Goal: Information Seeking & Learning: Learn about a topic

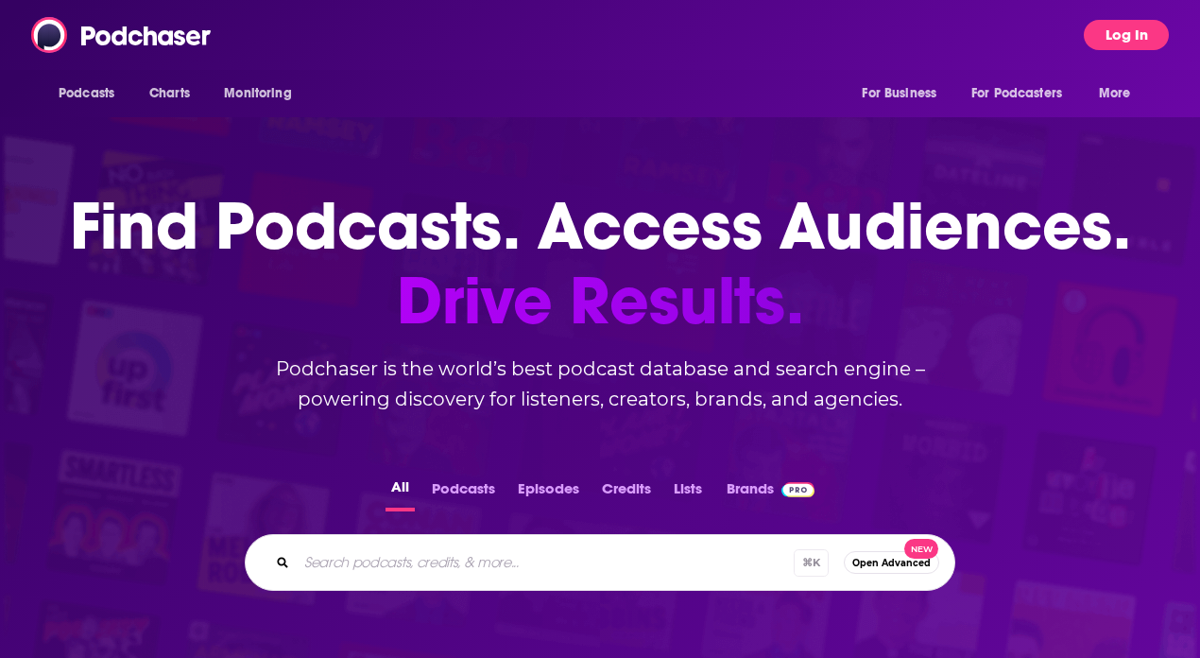
click at [1132, 31] on button "Log In" at bounding box center [1126, 35] width 85 height 30
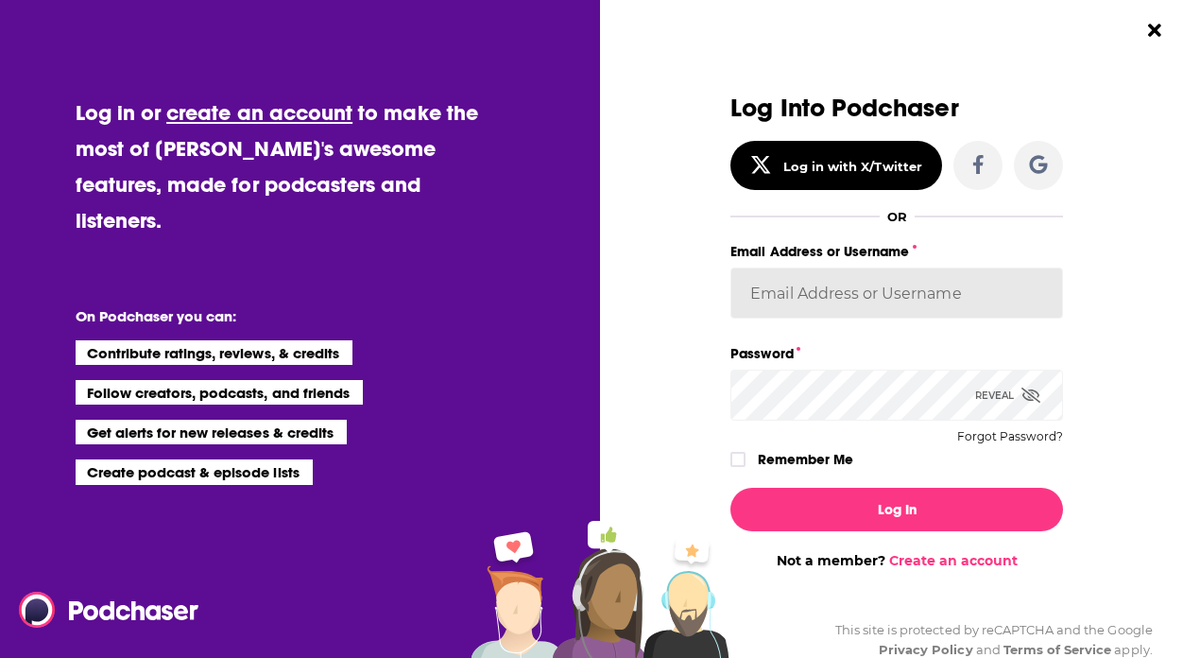
click at [931, 307] on input "Email Address or Username" at bounding box center [897, 292] width 333 height 51
click at [1007, 246] on label "Email Address or Username" at bounding box center [897, 251] width 333 height 25
click at [1007, 267] on input "Email Address or Username" at bounding box center [897, 292] width 333 height 51
paste input "AutumnKatie"
type input "AutumnKatie"
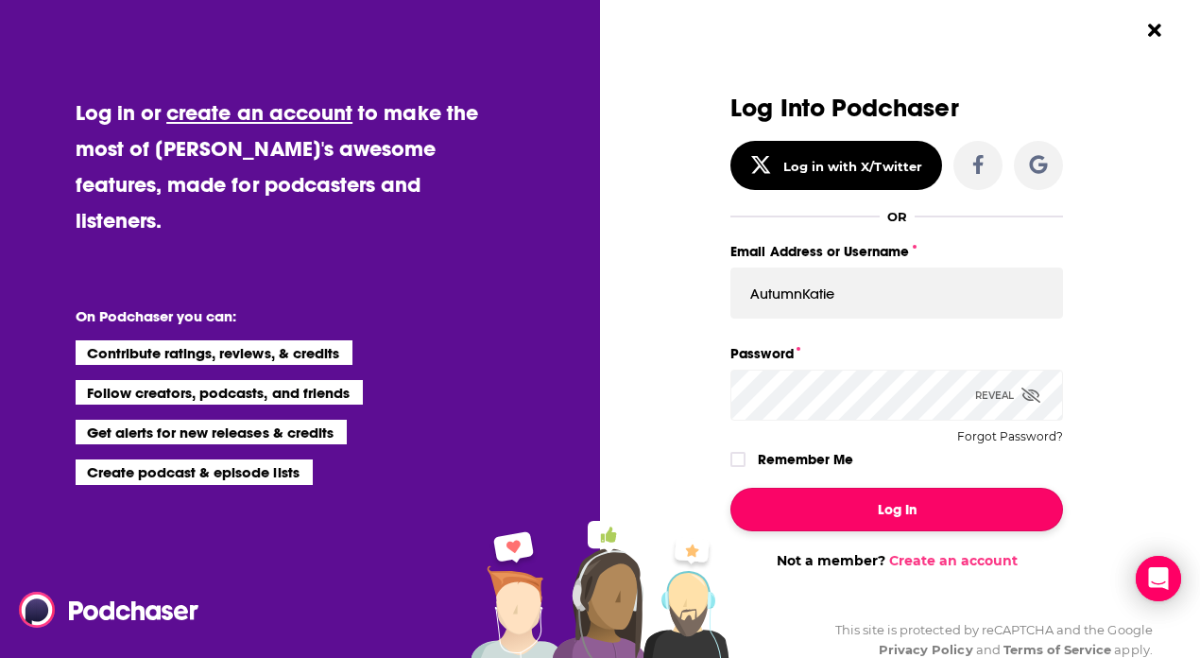
click at [842, 508] on button "Log In" at bounding box center [897, 509] width 333 height 43
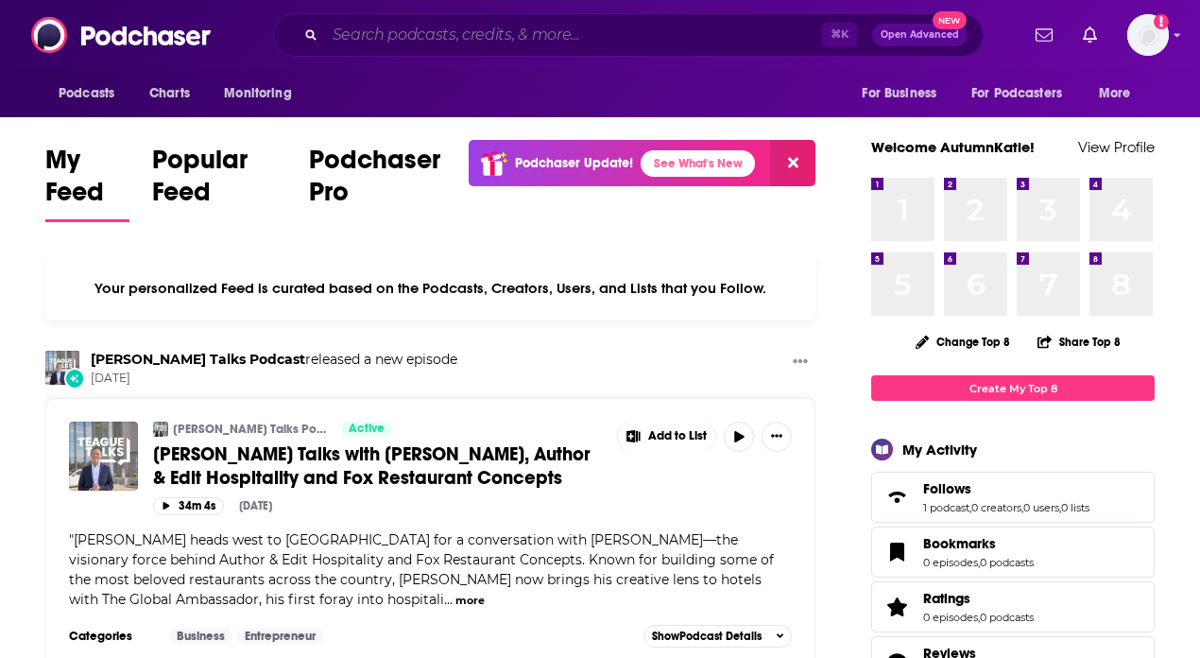
click at [584, 35] on input "Search podcasts, credits, & more..." at bounding box center [573, 35] width 497 height 30
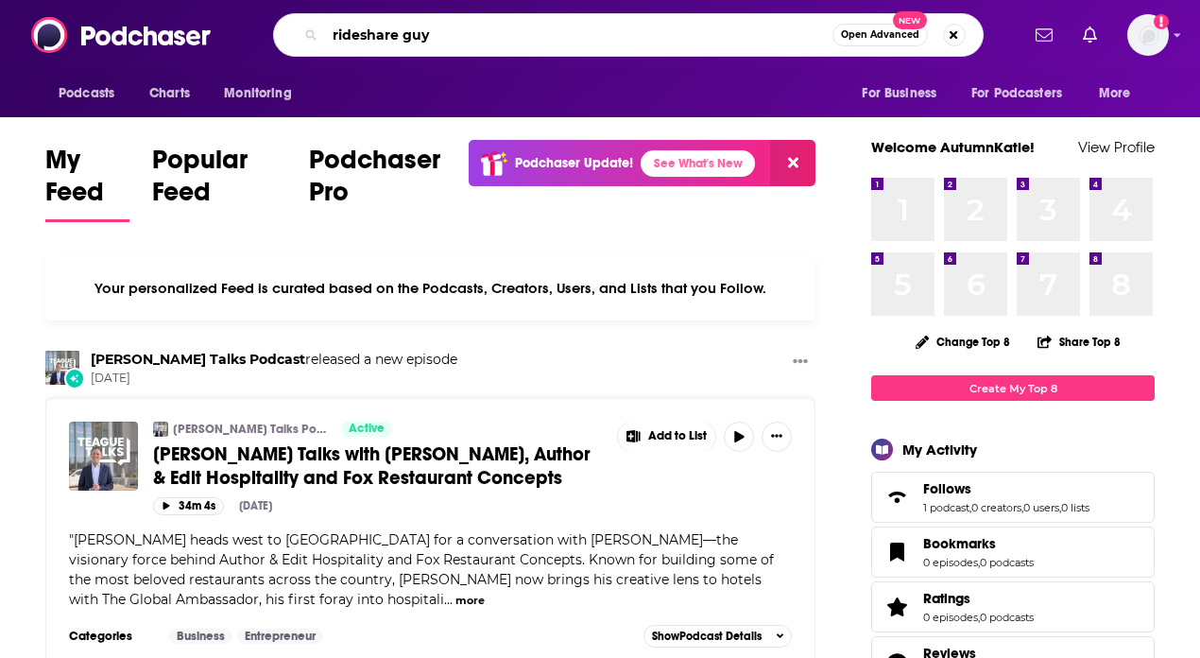
type input "rideshare guy"
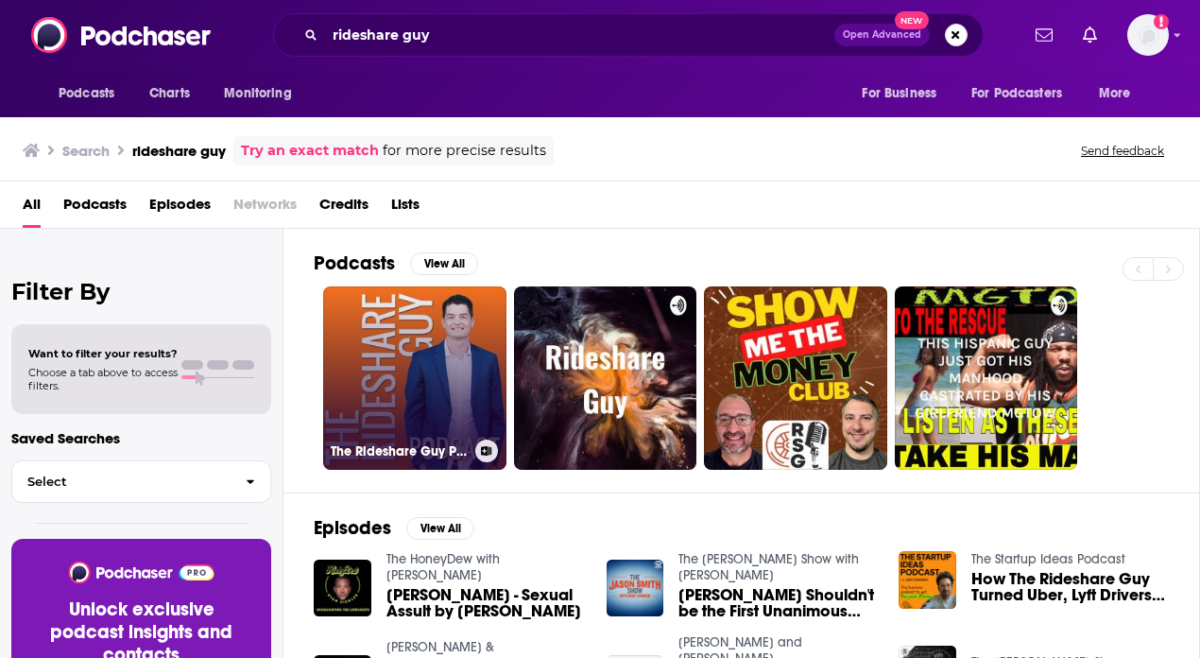
click at [405, 340] on link "The Rideshare Guy Podcast" at bounding box center [414, 377] width 183 height 183
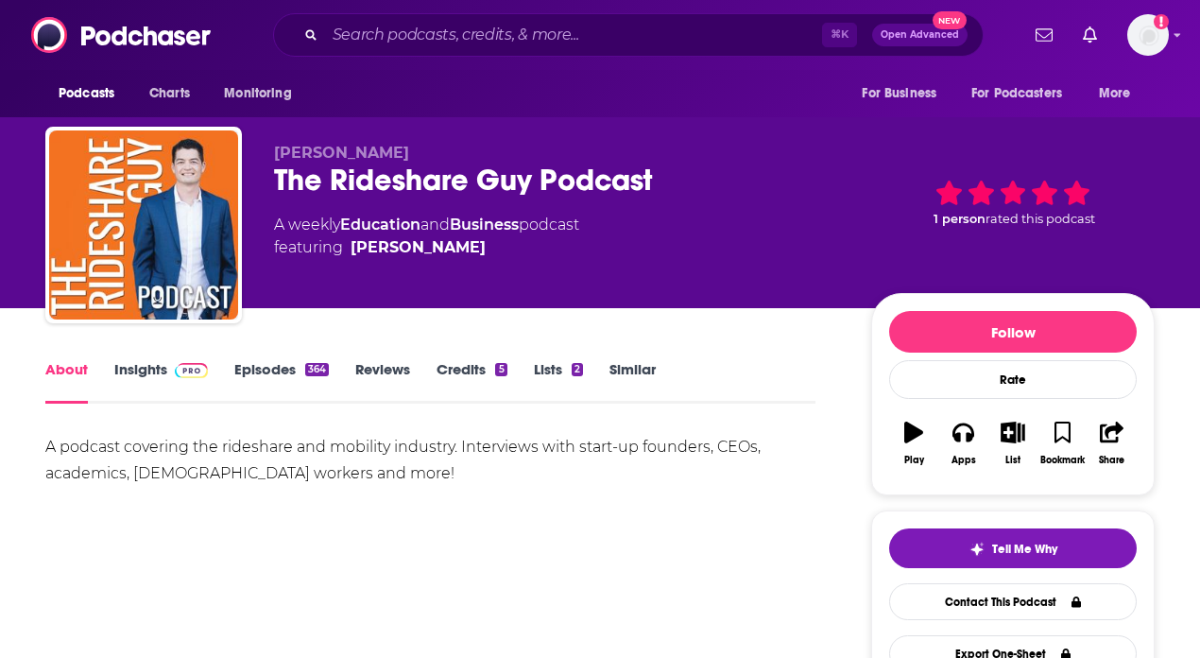
click at [191, 364] on img at bounding box center [191, 370] width 33 height 15
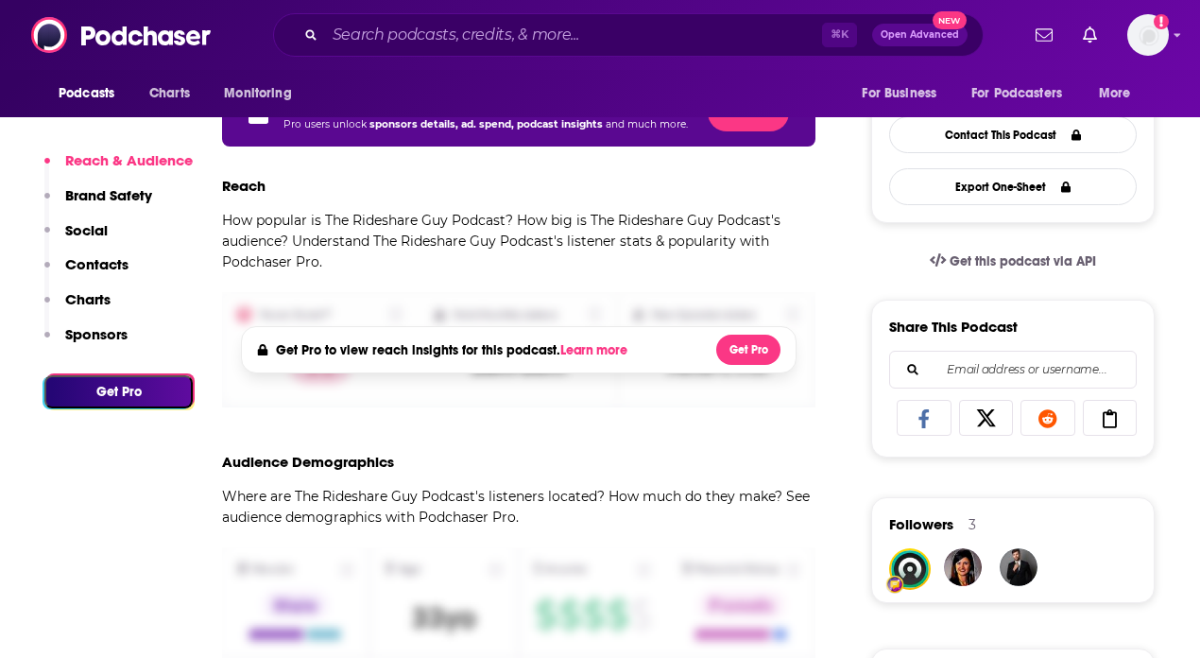
scroll to position [631, 0]
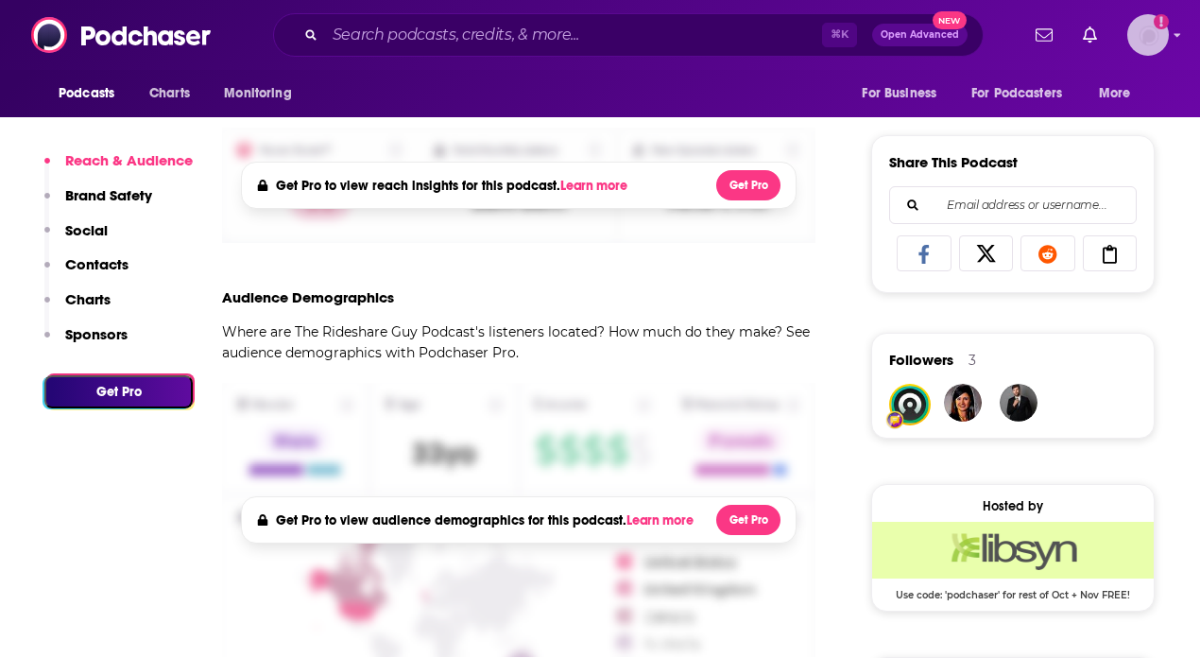
click at [1165, 43] on img "Logged in as AutumnKatie" at bounding box center [1149, 35] width 42 height 42
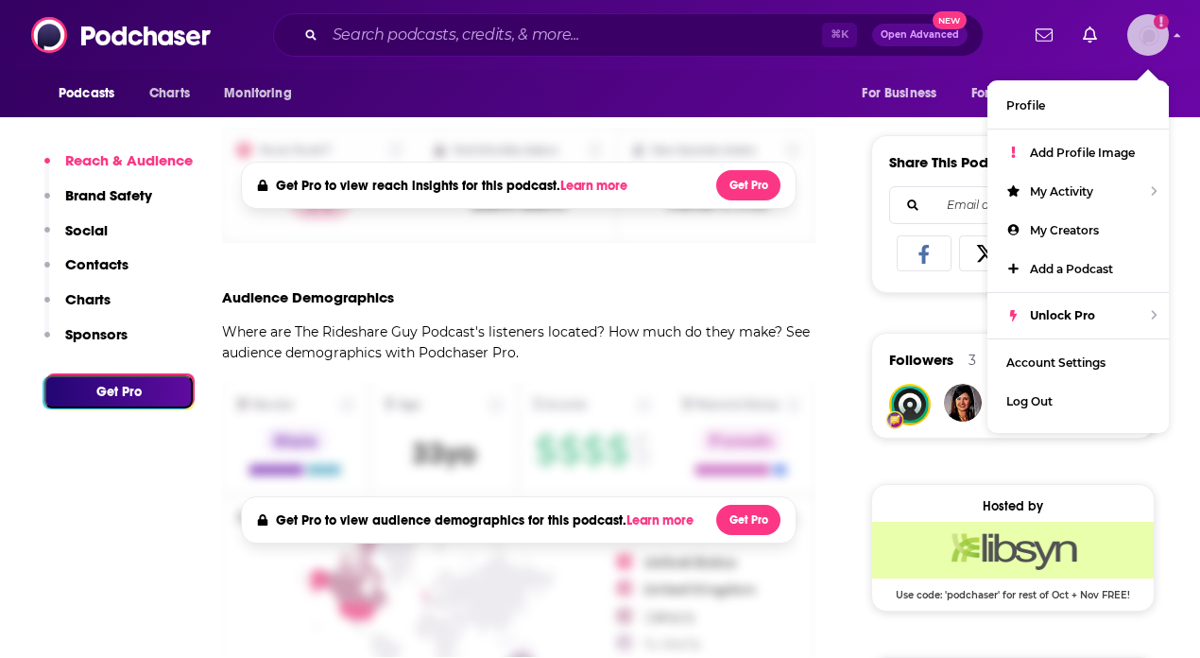
click at [1165, 43] on img "Logged in as AutumnKatie" at bounding box center [1149, 35] width 42 height 42
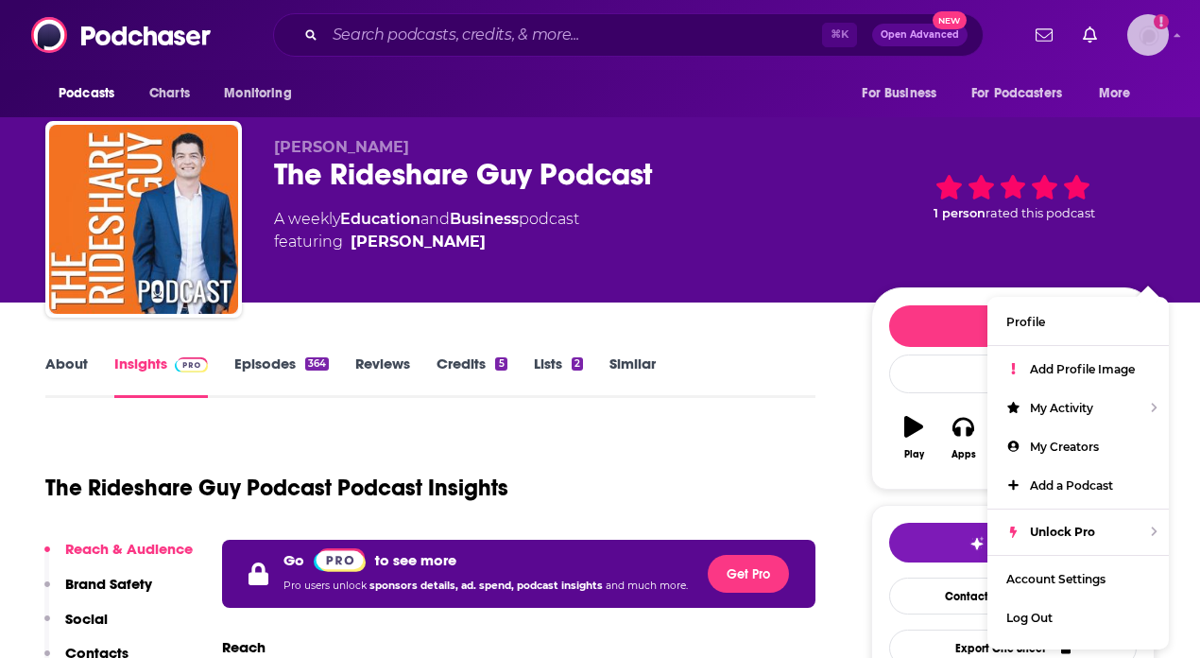
scroll to position [0, 0]
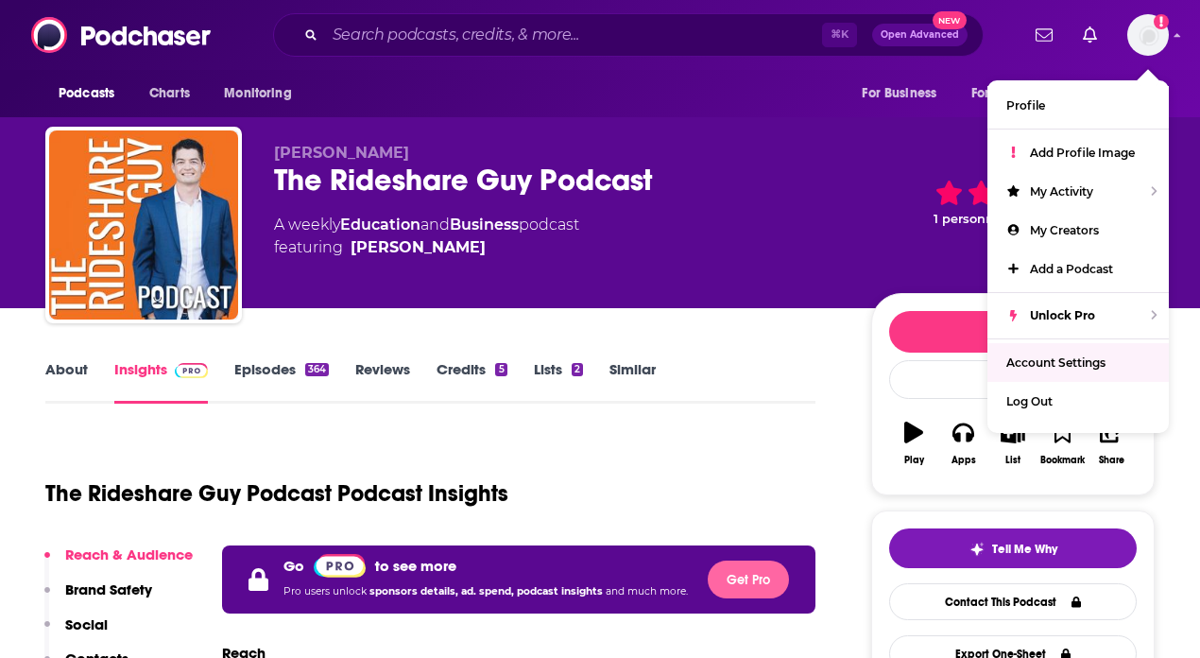
click at [738, 584] on button "Get Pro" at bounding box center [748, 579] width 81 height 38
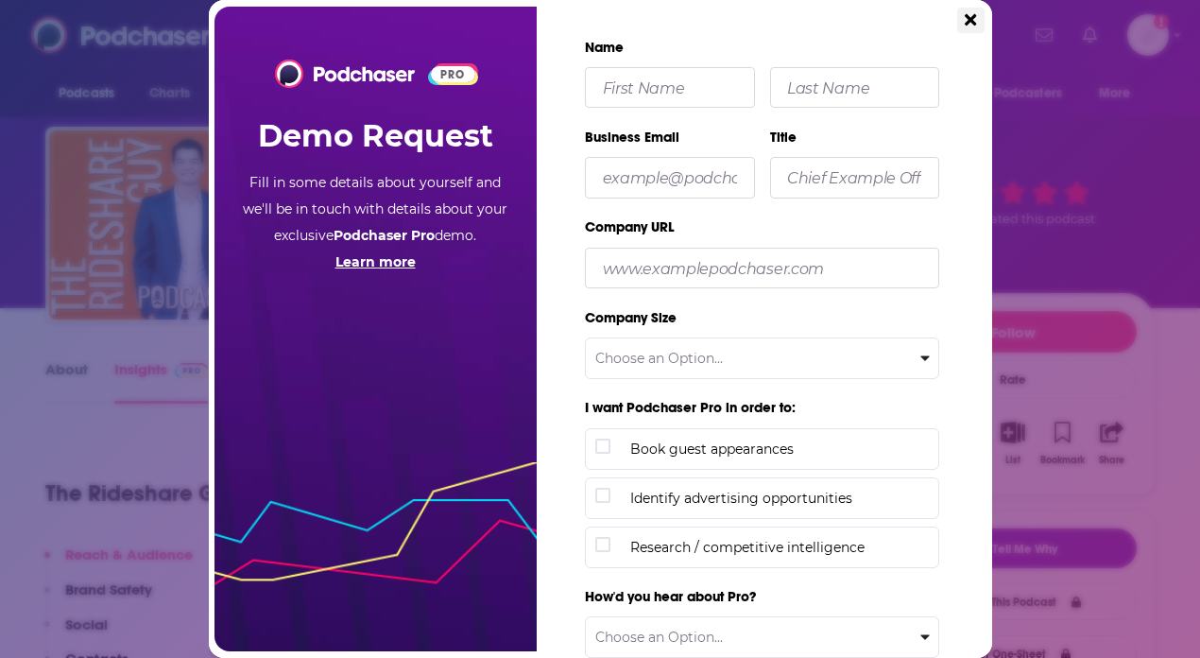
click at [958, 26] on button "Close" at bounding box center [970, 21] width 26 height 26
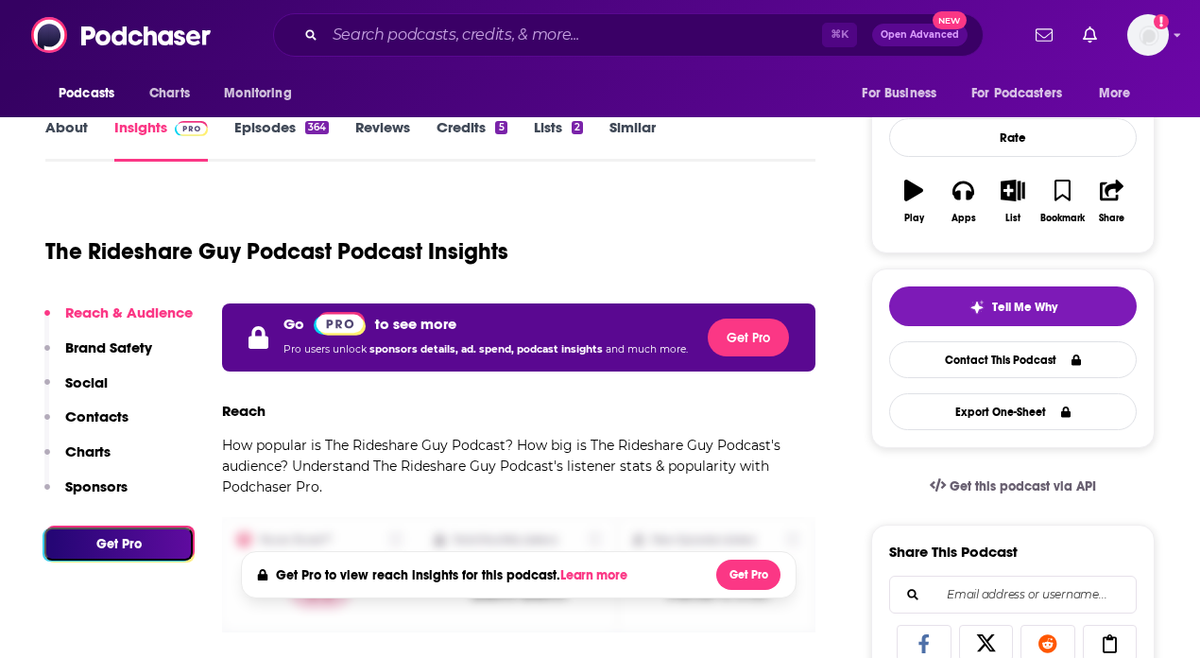
scroll to position [253, 0]
